Goal: Navigation & Orientation: Find specific page/section

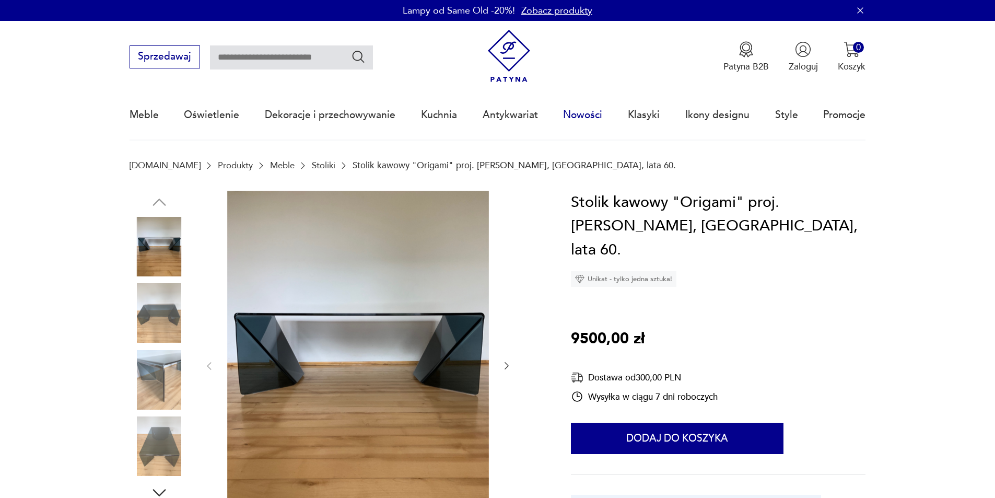
click at [583, 116] on link "Nowości" at bounding box center [582, 115] width 39 height 48
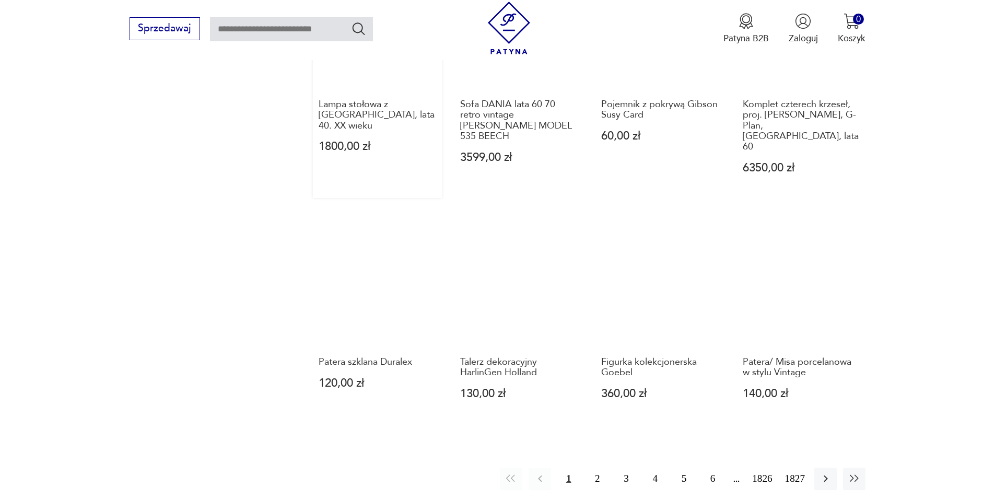
scroll to position [907, 0]
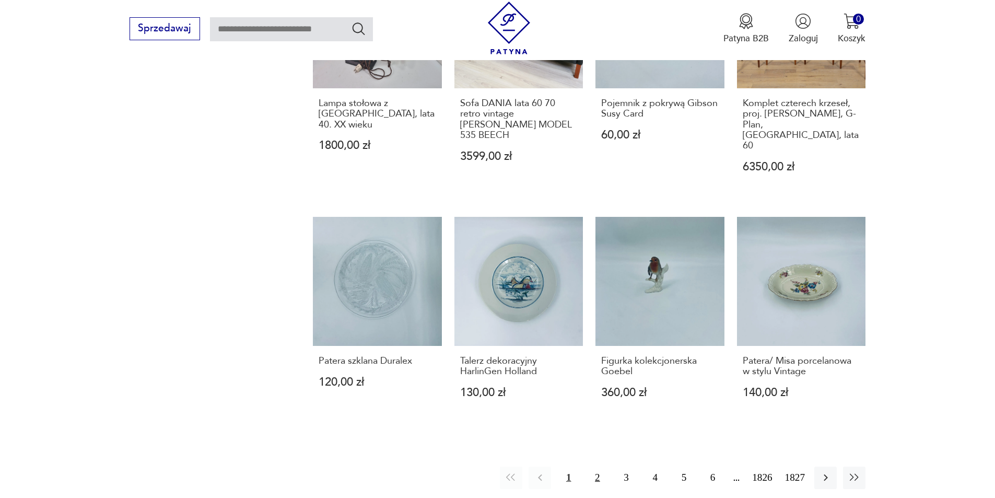
click at [590, 466] on button "2" at bounding box center [597, 477] width 22 height 22
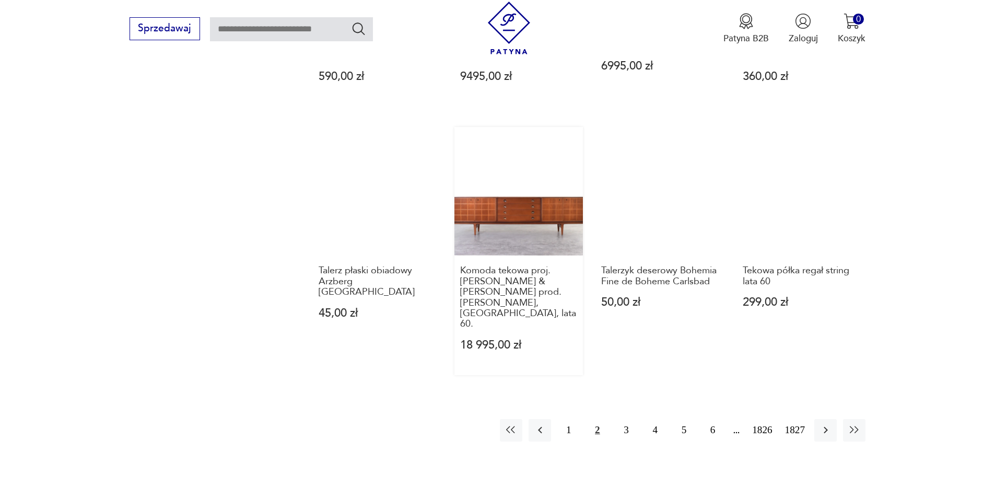
scroll to position [961, 0]
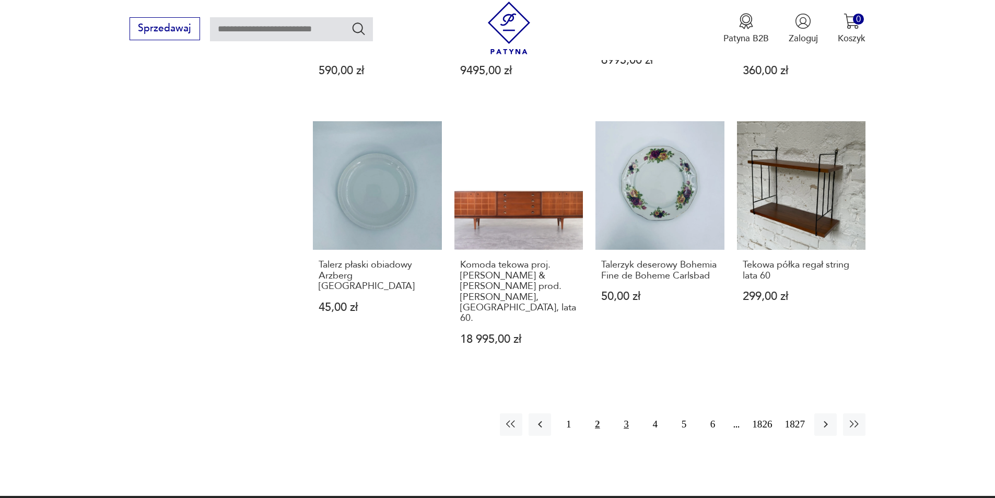
click at [626, 413] on button "3" at bounding box center [626, 424] width 22 height 22
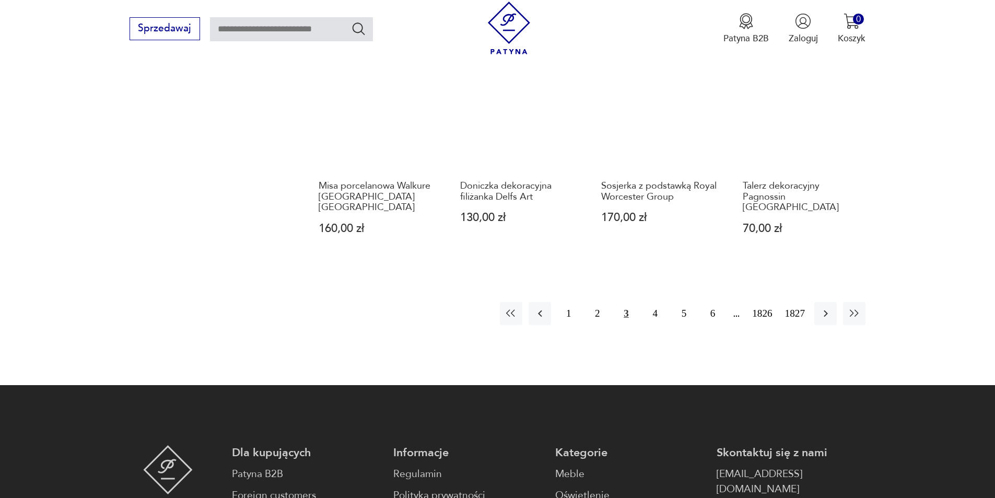
scroll to position [1065, 0]
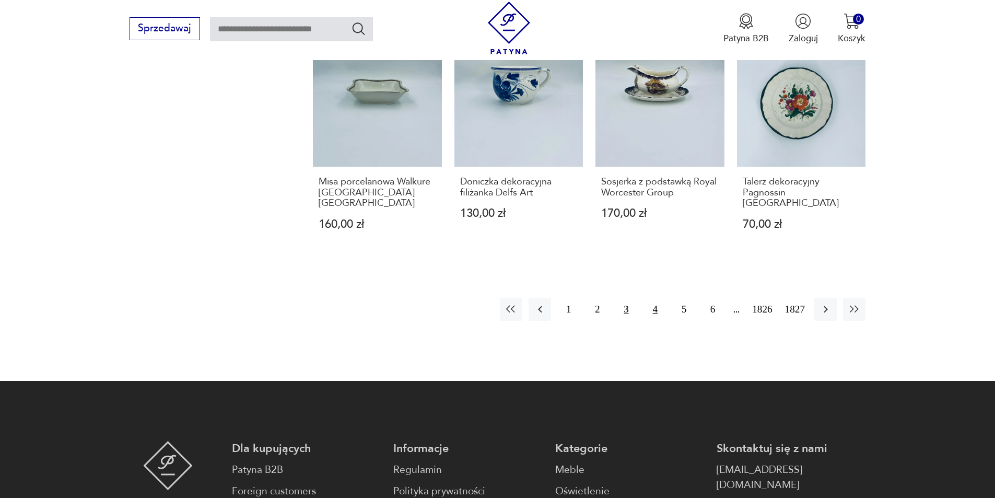
click at [648, 298] on button "4" at bounding box center [655, 309] width 22 height 22
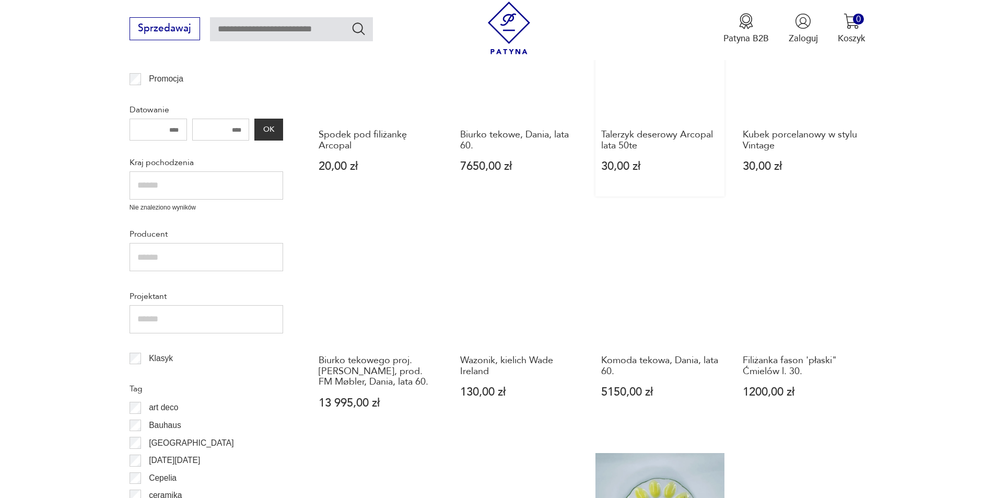
scroll to position [334, 0]
